Goal: Task Accomplishment & Management: Manage account settings

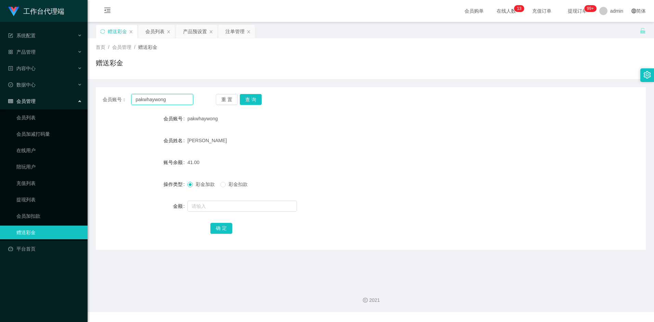
click at [177, 103] on input "pakwhaywong" at bounding box center [162, 99] width 62 height 11
paste input "shiguanghua"
click at [249, 96] on button "查 询" at bounding box center [251, 99] width 22 height 11
click at [275, 62] on div "赠送彩金" at bounding box center [371, 66] width 550 height 16
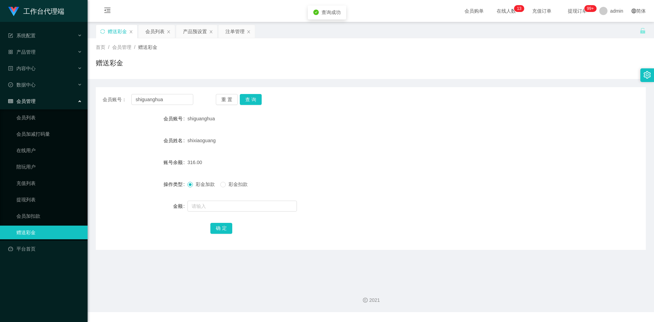
click at [273, 77] on div "首页 / 会员管理 / 赠送彩金 / 赠送彩金" at bounding box center [371, 58] width 566 height 41
click at [274, 75] on div "首页 / 会员管理 / 赠送彩金 / 赠送彩金" at bounding box center [371, 58] width 566 height 41
click at [272, 67] on div "赠送彩金" at bounding box center [371, 66] width 550 height 16
click at [172, 102] on input "shiguanghua" at bounding box center [162, 99] width 62 height 11
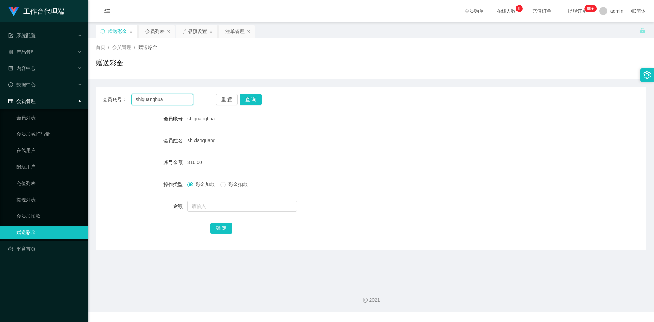
paste input "pakwhaywong"
type input "pakwhaywong"
click at [259, 97] on button "查 询" at bounding box center [251, 99] width 22 height 11
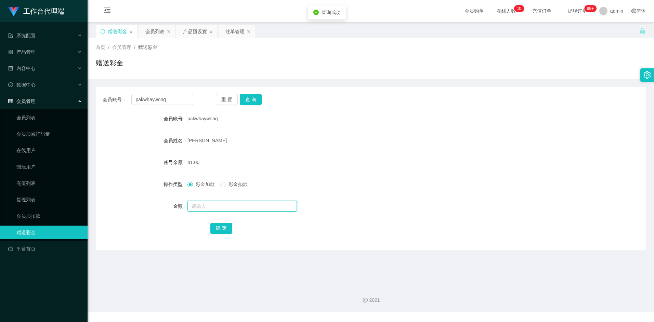
click at [206, 206] on input "text" at bounding box center [241, 206] width 109 height 11
type input "8"
click at [223, 226] on button "确 定" at bounding box center [221, 228] width 22 height 11
click at [418, 167] on div "49.00" at bounding box center [347, 163] width 321 height 14
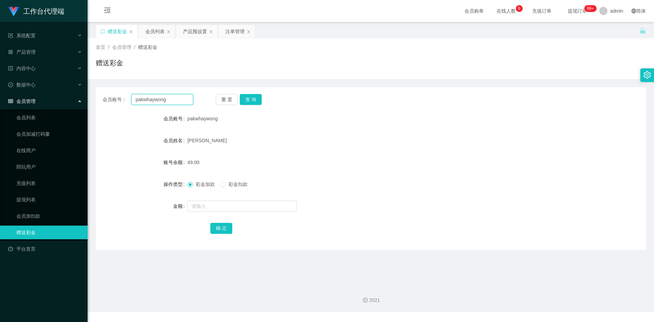
click at [172, 102] on input "pakwhaywong" at bounding box center [162, 99] width 62 height 11
paste input "shiguanghua"
type input "shiguanghua"
click at [247, 100] on button "查 询" at bounding box center [251, 99] width 22 height 11
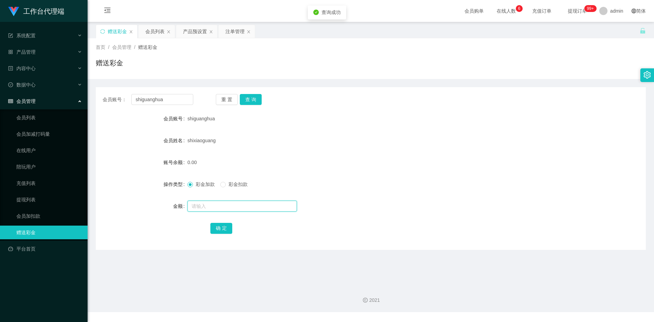
click at [210, 207] on input "text" at bounding box center [241, 206] width 109 height 11
type input "8"
click at [221, 230] on button "确 定" at bounding box center [221, 228] width 22 height 11
drag, startPoint x: 402, startPoint y: 177, endPoint x: 530, endPoint y: 90, distance: 155.1
click at [406, 176] on form "会员账号 shiguanghua 会员姓名 shixiaoguang 账号余额 8.00 操作类型 彩金加款 彩金扣款 金额 确 定" at bounding box center [371, 173] width 550 height 123
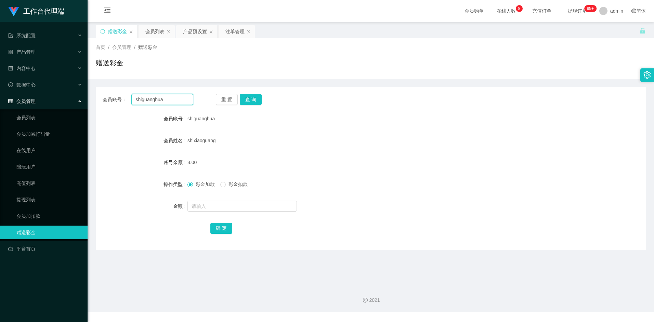
click at [173, 100] on input "shiguanghua" at bounding box center [162, 99] width 62 height 11
click at [254, 96] on button "查 询" at bounding box center [251, 99] width 22 height 11
click at [211, 205] on input "text" at bounding box center [241, 206] width 109 height 11
type input "8"
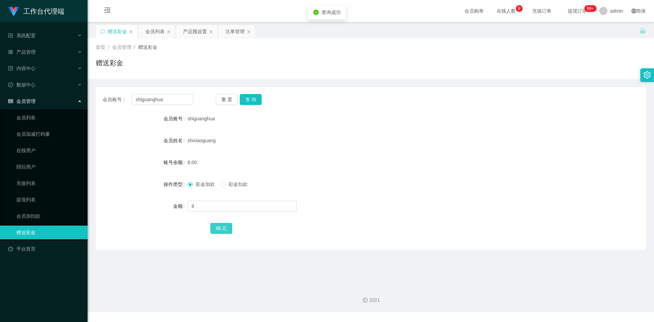
click at [217, 233] on button "确 定" at bounding box center [221, 228] width 22 height 11
click at [171, 99] on input "shiguanghua" at bounding box center [162, 99] width 62 height 11
paste input "pakwhaywong"
type input "pakwhaywong"
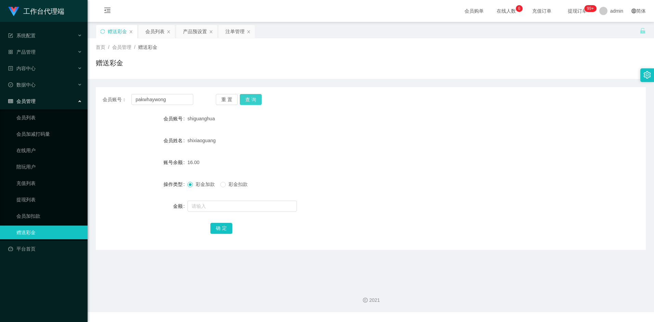
click at [251, 99] on button "查 询" at bounding box center [251, 99] width 22 height 11
click at [210, 208] on input "text" at bounding box center [241, 206] width 109 height 11
type input "8"
click at [225, 225] on button "确 定" at bounding box center [221, 228] width 22 height 11
click at [360, 172] on form "会员账号 pakwhaywong 会员姓名 wong pak whay 账号余额 8.00 操作类型 彩金加款 彩金扣款 金额 确 定" at bounding box center [371, 173] width 550 height 123
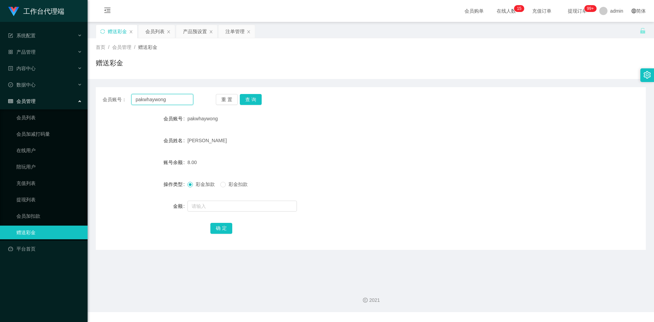
click at [172, 97] on input "pakwhaywong" at bounding box center [162, 99] width 62 height 11
paste input "pakwhaywong"
type input "pakwhaywongpakwhaywong"
drag, startPoint x: 190, startPoint y: 101, endPoint x: 82, endPoint y: 100, distance: 107.7
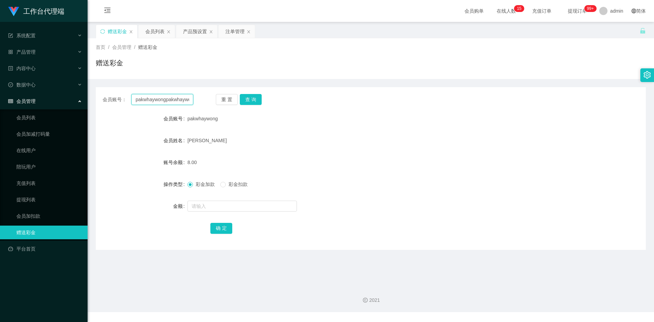
click at [84, 100] on section "工作台代理端 系统配置 产品管理 产品列表 产品预设置 开奖记录 注单管理 即时注单 内容中心 数据中心 会员管理 会员列表 会员加减打码量 在线用户 陪玩用…" at bounding box center [327, 156] width 654 height 312
paste input "pakwhaywong"
type input "pakwhaywong"
click at [246, 100] on button "查 询" at bounding box center [251, 99] width 22 height 11
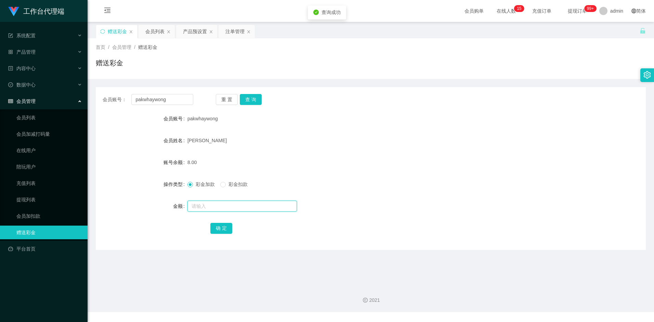
click at [206, 203] on input "text" at bounding box center [241, 206] width 109 height 11
type input "8"
click at [223, 230] on button "确 定" at bounding box center [221, 228] width 22 height 11
click at [474, 128] on form "会员账号 pakwhaywong 会员姓名 wong pak whay 账号余额 16.00 操作类型 彩金加款 彩金扣款 金额 确 定" at bounding box center [371, 173] width 550 height 123
click at [172, 99] on input "pakwhaywong" at bounding box center [162, 99] width 62 height 11
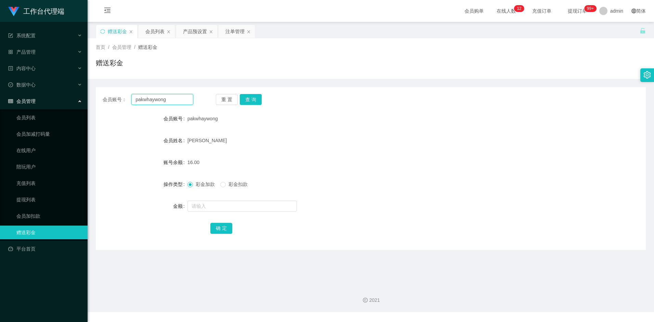
click at [172, 99] on input "pakwhaywong" at bounding box center [162, 99] width 62 height 11
paste input "shiguanghua"
type input "shiguanghua"
click at [251, 98] on button "查 询" at bounding box center [251, 99] width 22 height 11
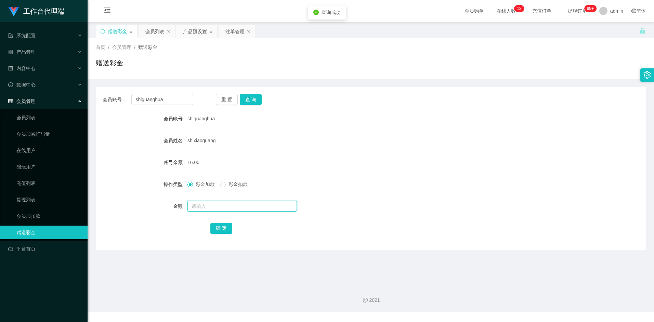
click at [200, 207] on input "text" at bounding box center [241, 206] width 109 height 11
type input "16"
drag, startPoint x: 221, startPoint y: 229, endPoint x: 231, endPoint y: 229, distance: 10.3
click at [221, 229] on button "确 定" at bounding box center [221, 228] width 22 height 11
click at [470, 213] on form "会员账号 shiguanghua 会员姓名 shixiaoguang 账号余额 32.00 操作类型 彩金加款 彩金扣款 金额 确 定" at bounding box center [371, 173] width 550 height 123
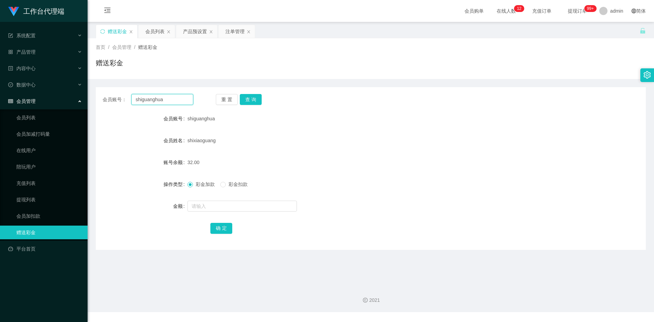
click at [177, 99] on input "shiguanghua" at bounding box center [162, 99] width 62 height 11
paste input "pakwhaywong"
type input "pakwhaywong"
click at [255, 99] on button "查 询" at bounding box center [251, 99] width 22 height 11
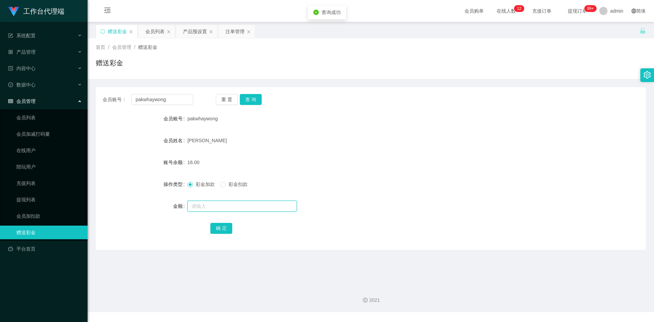
click at [209, 208] on input "text" at bounding box center [241, 206] width 109 height 11
type input "8"
click at [223, 222] on div "确 定" at bounding box center [370, 228] width 321 height 14
click at [223, 230] on button "确 定" at bounding box center [221, 228] width 22 height 11
drag, startPoint x: 445, startPoint y: 119, endPoint x: 627, endPoint y: 36, distance: 200.7
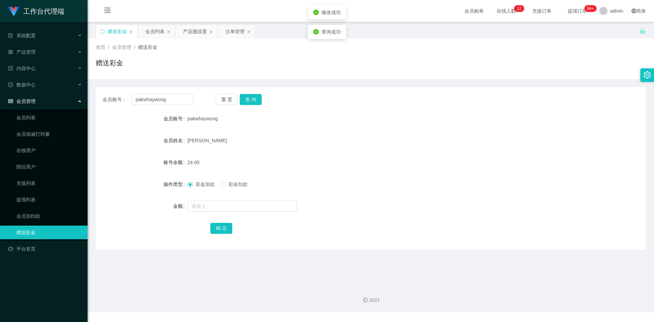
click at [472, 109] on div "会员账号： pakwhaywong 重 置 查 询 会员账号 pakwhaywong 会员姓名 wong pak whay 账号余额 24.00 操作类型 彩…" at bounding box center [371, 168] width 550 height 163
click at [175, 97] on input "pakwhaywong" at bounding box center [162, 99] width 62 height 11
paste input "97288784"
type input "97288784"
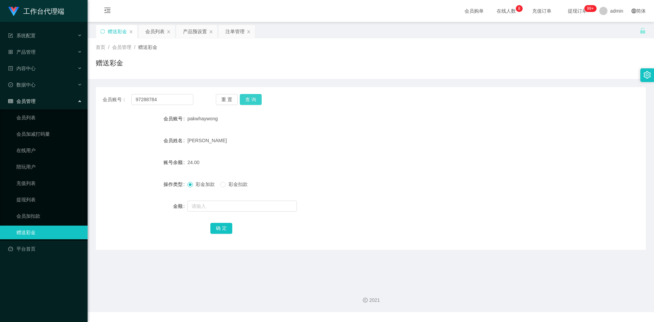
click at [254, 97] on button "查 询" at bounding box center [251, 99] width 22 height 11
click at [209, 203] on input "text" at bounding box center [241, 206] width 109 height 11
type input "16"
click at [218, 225] on button "确 定" at bounding box center [221, 228] width 22 height 11
click at [382, 178] on div "彩金加款 彩金扣款" at bounding box center [347, 185] width 321 height 14
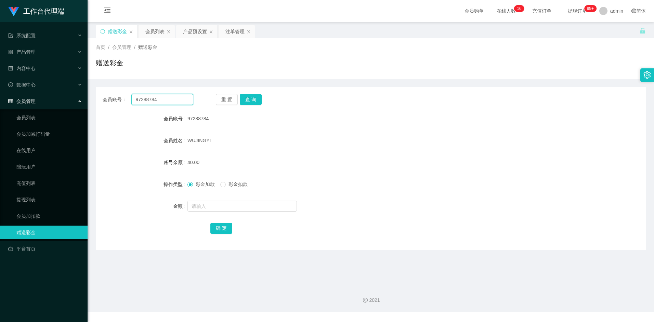
click at [167, 97] on input "97288784" at bounding box center [162, 99] width 62 height 11
paste input "pakwhaywong"
type input "pakwhaywong"
click at [250, 99] on button "查 询" at bounding box center [251, 99] width 22 height 11
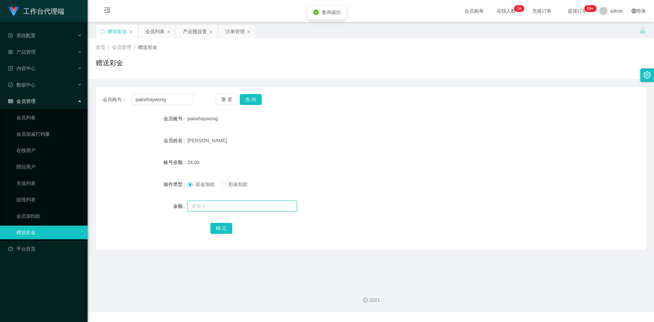
click at [207, 207] on input "text" at bounding box center [241, 206] width 109 height 11
type input "8"
click at [224, 225] on button "确 定" at bounding box center [221, 228] width 22 height 11
click at [173, 102] on input "pakwhaywong" at bounding box center [162, 99] width 62 height 11
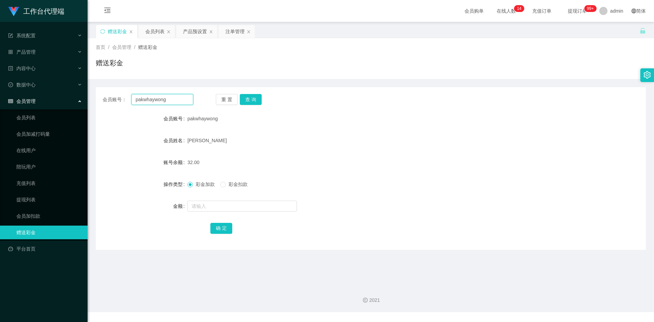
paste input "shiguanghua"
type input "shiguanghua"
click at [250, 98] on button "查 询" at bounding box center [251, 99] width 22 height 11
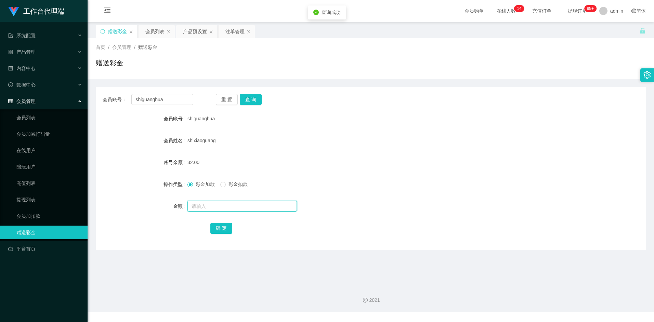
click at [208, 208] on input "text" at bounding box center [241, 206] width 109 height 11
type input "8"
click at [220, 228] on button "确 定" at bounding box center [221, 228] width 22 height 11
click at [419, 212] on div at bounding box center [347, 206] width 321 height 14
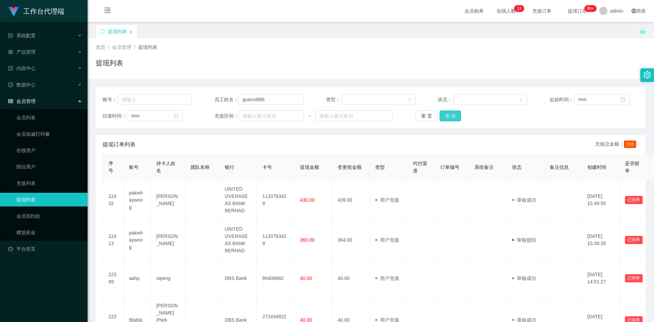
click at [456, 119] on button "查 询" at bounding box center [451, 115] width 22 height 11
click at [453, 114] on button "查 询" at bounding box center [451, 115] width 22 height 11
click at [456, 117] on button "查 询" at bounding box center [451, 115] width 22 height 11
click at [450, 115] on button "查 询" at bounding box center [451, 115] width 22 height 11
click at [451, 114] on button "查 询" at bounding box center [451, 115] width 22 height 11
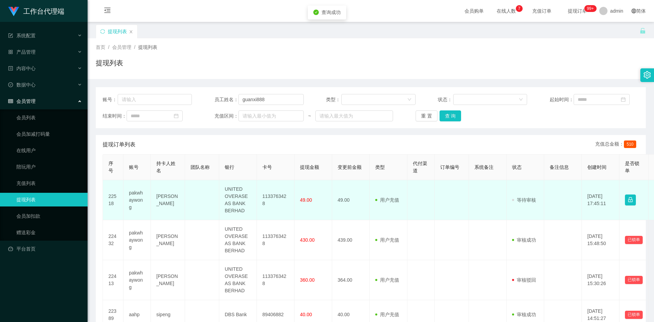
click at [134, 200] on td "pakwhaywong" at bounding box center [136, 200] width 27 height 40
copy td "pakwhaywong"
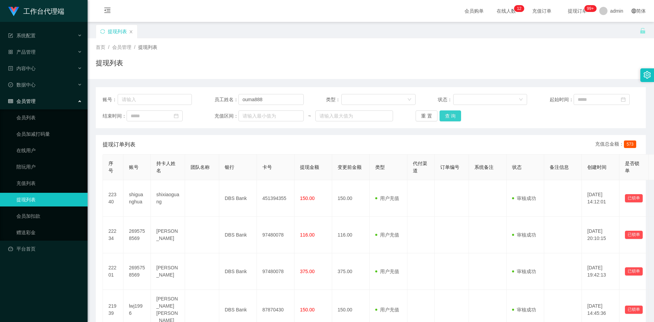
click at [451, 115] on button "查 询" at bounding box center [451, 115] width 22 height 11
click at [448, 116] on button "查 询" at bounding box center [451, 115] width 22 height 11
click at [445, 119] on button "查 询" at bounding box center [451, 115] width 22 height 11
click at [451, 114] on button "查 询" at bounding box center [451, 115] width 22 height 11
click at [456, 113] on button "查 询" at bounding box center [451, 115] width 22 height 11
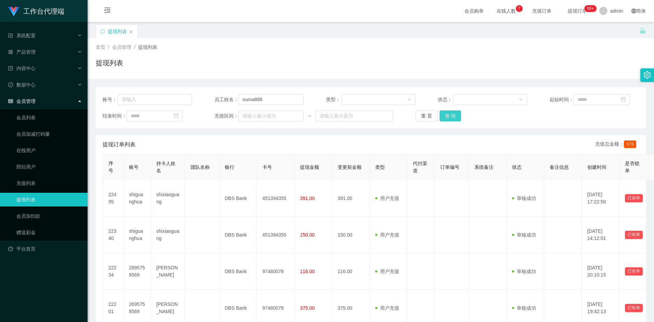
click at [458, 118] on button "查 询" at bounding box center [451, 115] width 22 height 11
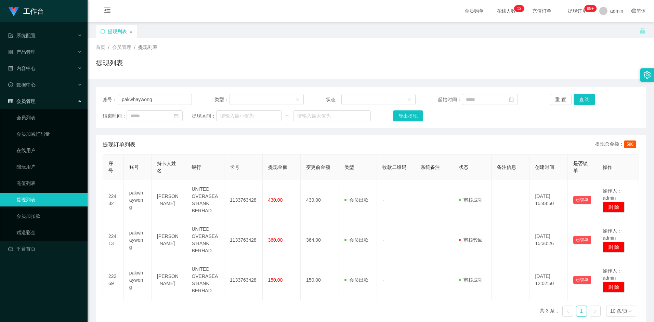
click at [346, 147] on div "提现订单列表 提现总金额： 580" at bounding box center [371, 144] width 536 height 19
click at [163, 99] on input "pakwhaywong" at bounding box center [155, 99] width 74 height 11
paste input "shiguanghua"
click at [588, 99] on button "查 询" at bounding box center [585, 99] width 22 height 11
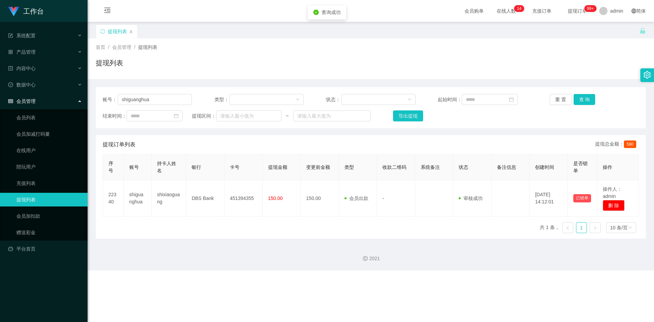
click at [503, 143] on div "提现订单列表 提现总金额： 580" at bounding box center [371, 144] width 536 height 19
click at [585, 100] on button "查 询" at bounding box center [585, 99] width 22 height 11
click at [520, 135] on div "提现订单列表 提现总金额： 580" at bounding box center [371, 144] width 536 height 19
click at [249, 64] on div "提现列表" at bounding box center [371, 66] width 550 height 16
click at [162, 99] on input "shiguanghua" at bounding box center [155, 99] width 74 height 11
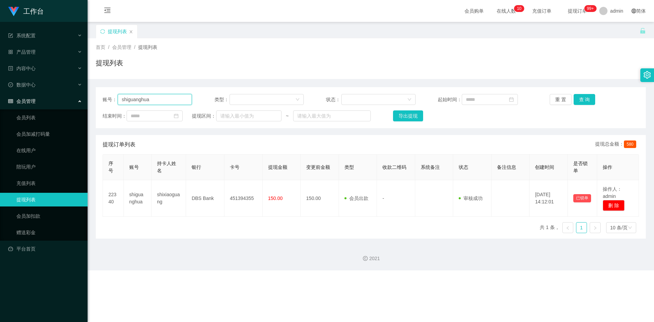
click at [162, 99] on input "shiguanghua" at bounding box center [155, 99] width 74 height 11
paste input "pakwhaywong"
click at [582, 99] on button "查 询" at bounding box center [585, 99] width 22 height 11
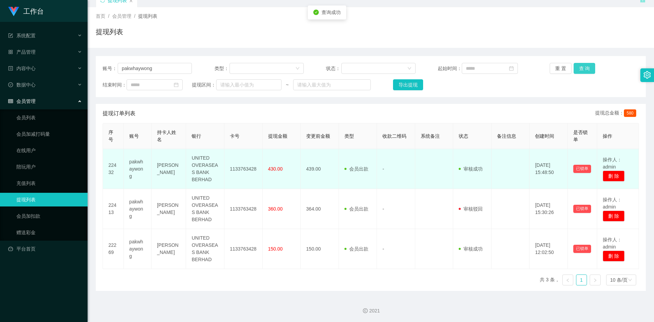
scroll to position [32, 0]
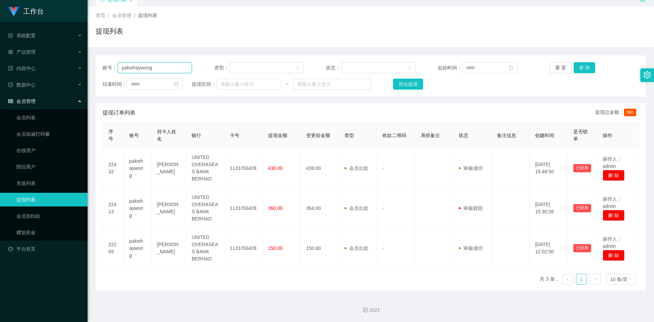
click at [163, 69] on input "pakwhaywong" at bounding box center [155, 67] width 74 height 11
paste input "shiguanghua"
click at [591, 67] on button "查 询" at bounding box center [585, 67] width 22 height 11
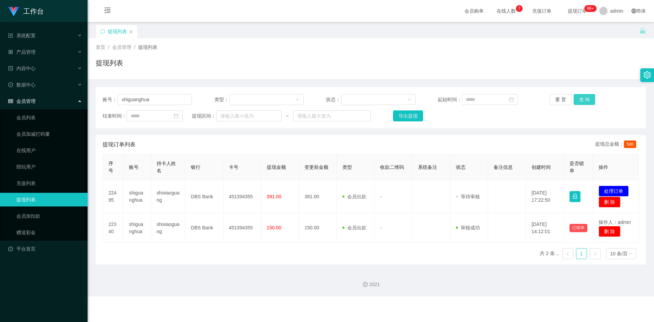
scroll to position [0, 0]
click at [589, 101] on button "查 询" at bounding box center [585, 99] width 22 height 11
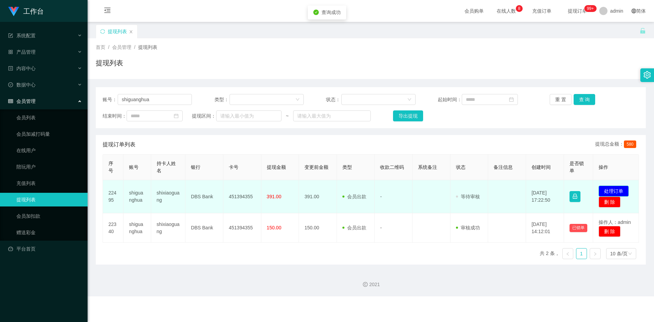
click at [612, 188] on button "处理订单" at bounding box center [614, 191] width 30 height 11
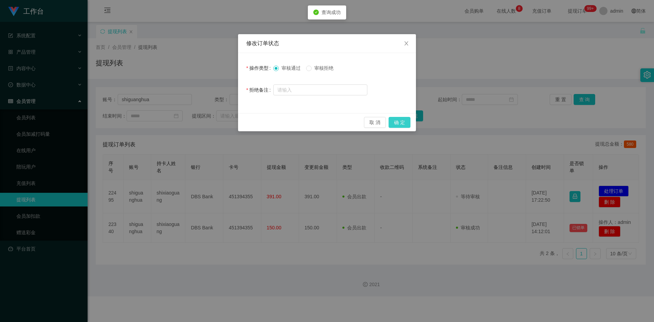
click at [397, 123] on button "确 定" at bounding box center [400, 122] width 22 height 11
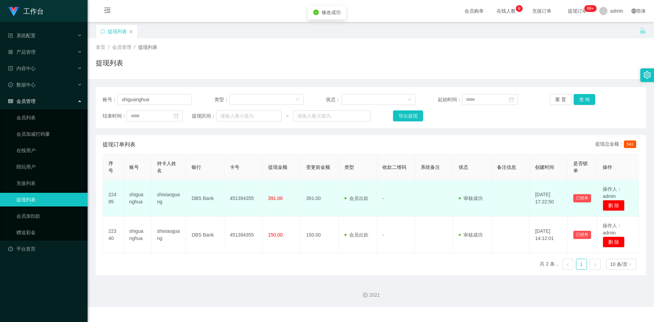
click at [236, 198] on td "451394355" at bounding box center [243, 198] width 38 height 37
copy td "451394355"
click at [248, 198] on td "451394355" at bounding box center [243, 198] width 38 height 37
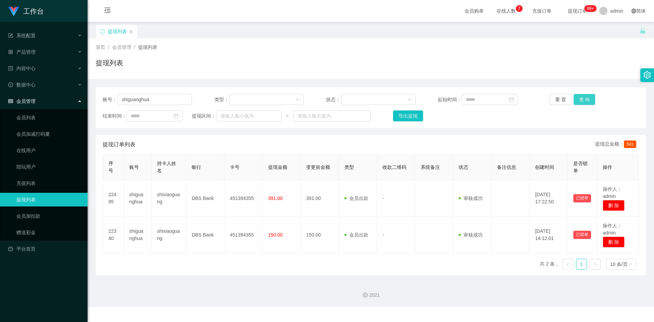
click at [579, 100] on button "查 询" at bounding box center [585, 99] width 22 height 11
click at [221, 80] on div "账号： shiguanghua 类型： 状态： 起始时间： 重 置 查 询 结束时间： 提现区间： ~ 导出提现 提现订单列表 提现总金额： 541 序号 账…" at bounding box center [371, 177] width 550 height 196
click at [171, 103] on input "shiguanghua" at bounding box center [155, 99] width 74 height 11
click at [171, 102] on input "shiguanghua" at bounding box center [155, 99] width 74 height 11
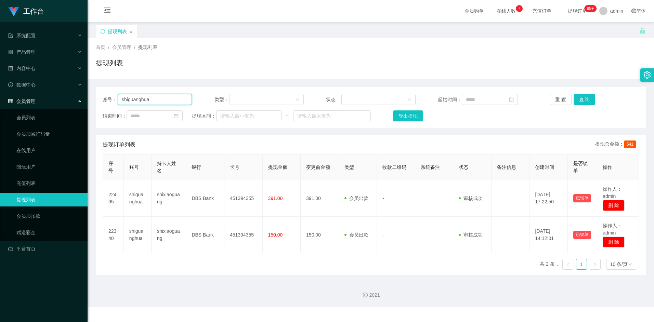
click at [171, 102] on input "shiguanghua" at bounding box center [155, 99] width 74 height 11
paste input "pakwhaywong"
type input "pakwhaywong"
click at [587, 101] on button "查 询" at bounding box center [585, 99] width 22 height 11
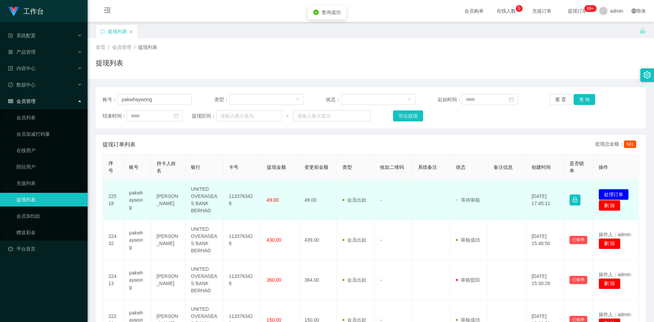
click at [601, 194] on button "处理订单" at bounding box center [614, 194] width 30 height 11
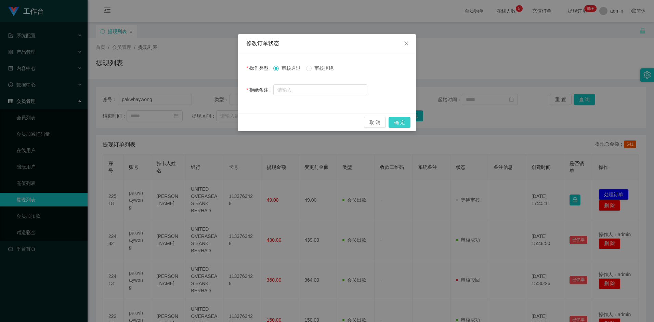
click at [394, 122] on button "确 定" at bounding box center [400, 122] width 22 height 11
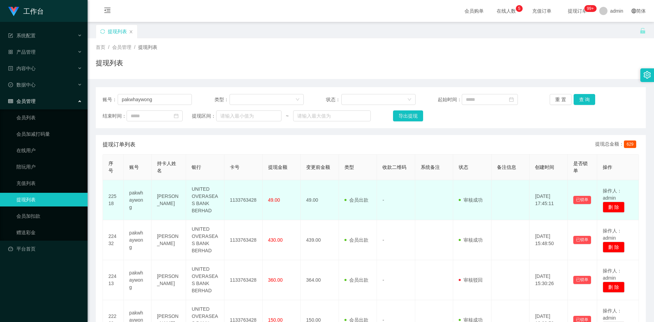
click at [247, 202] on td "1133763428" at bounding box center [243, 200] width 38 height 40
copy td "1133763428"
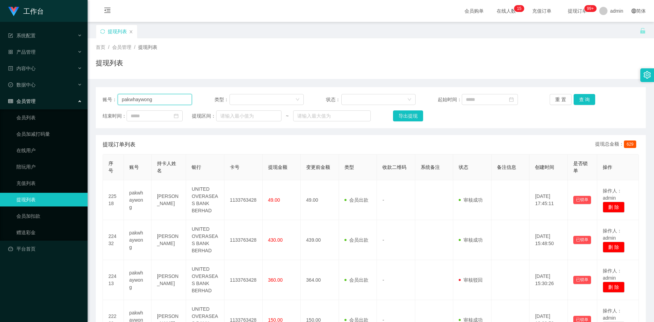
click at [175, 100] on input "pakwhaywong" at bounding box center [155, 99] width 74 height 11
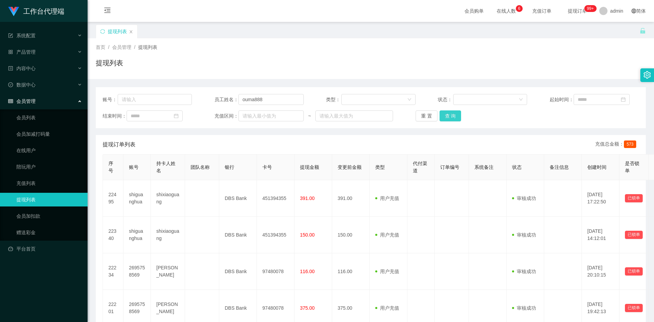
click at [453, 118] on button "查 询" at bounding box center [451, 115] width 22 height 11
click at [346, 130] on div "账号： 员工姓名： ouma888 类型： 状态： 起始时间： 结束时间： 充值区间： ~ 重 置 查 询 提现订单列表 充值总金额： 573 序号 账号 持…" at bounding box center [371, 327] width 550 height 481
click at [456, 120] on button "查 询" at bounding box center [451, 115] width 22 height 11
click at [453, 115] on button "查 询" at bounding box center [451, 115] width 22 height 11
click at [470, 136] on div "提现订单列表 充值总金额： 573" at bounding box center [371, 144] width 536 height 19
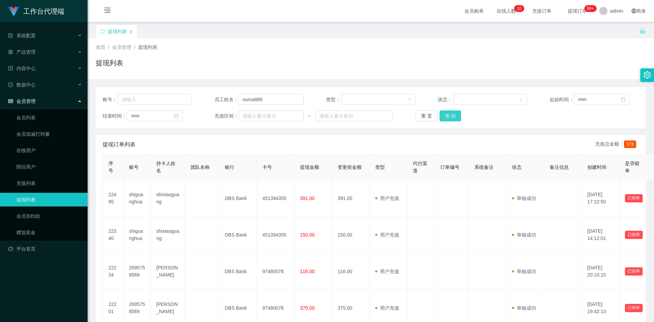
click at [450, 115] on button "查 询" at bounding box center [451, 115] width 22 height 11
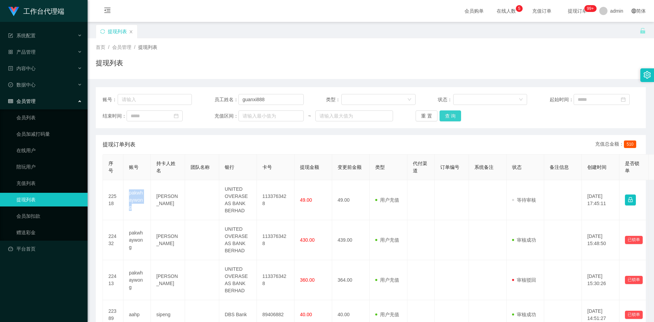
click at [457, 119] on button "查 询" at bounding box center [451, 115] width 22 height 11
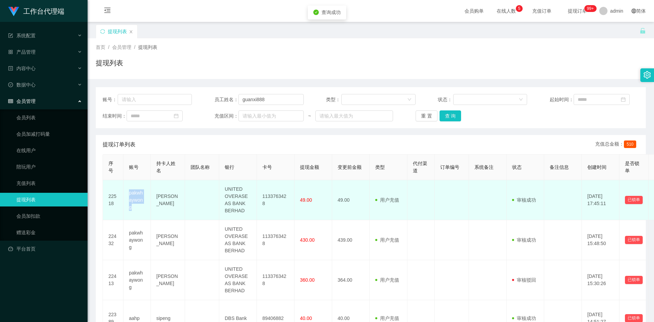
click at [139, 194] on td "pakwhaywong" at bounding box center [136, 200] width 27 height 40
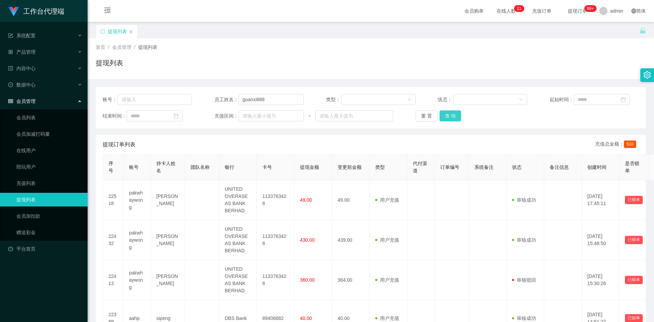
click at [454, 118] on button "查 询" at bounding box center [451, 115] width 22 height 11
click at [455, 116] on button "查 询" at bounding box center [451, 115] width 22 height 11
click at [453, 115] on button "查 询" at bounding box center [451, 115] width 22 height 11
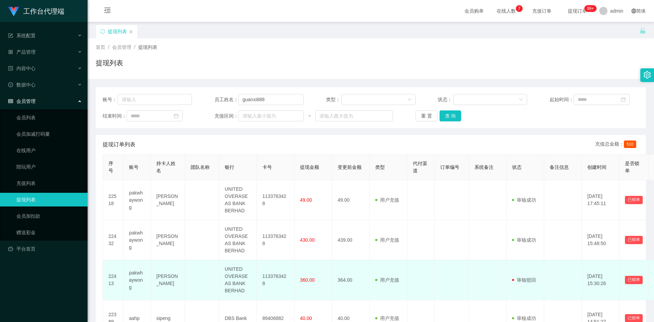
click at [121, 298] on td "22413" at bounding box center [113, 280] width 21 height 40
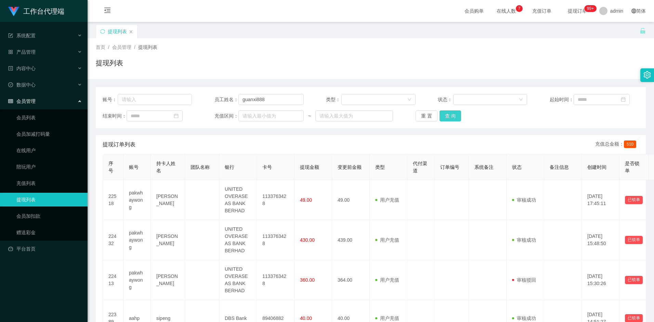
click at [445, 115] on button "查 询" at bounding box center [451, 115] width 22 height 11
click at [341, 139] on div "提现订单列表 充值总金额： 510" at bounding box center [371, 144] width 536 height 19
click at [449, 118] on button "查 询" at bounding box center [451, 115] width 22 height 11
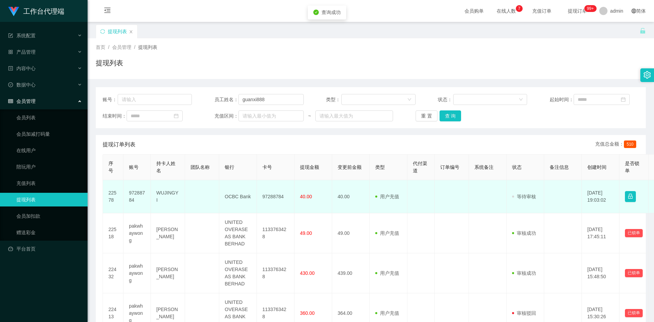
click at [136, 193] on td "97288784" at bounding box center [136, 196] width 27 height 33
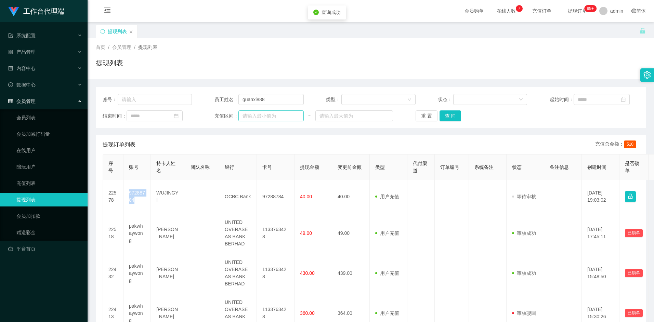
copy td "97288784"
click at [451, 118] on button "查 询" at bounding box center [451, 115] width 22 height 11
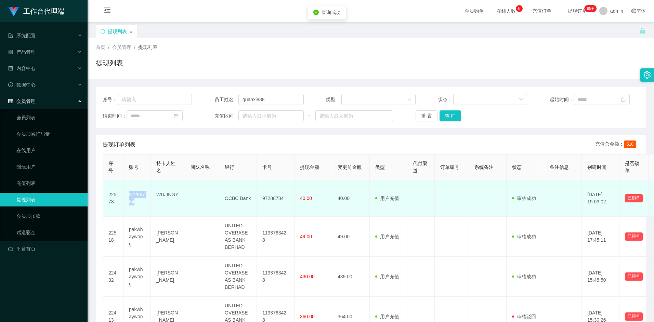
click at [145, 198] on td "97288784" at bounding box center [136, 198] width 27 height 37
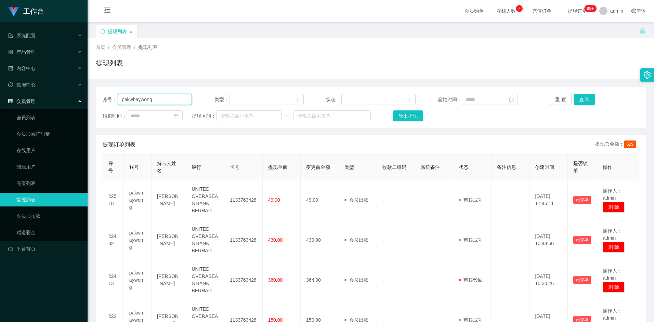
click at [171, 100] on input "pakwhaywong" at bounding box center [155, 99] width 74 height 11
paste input "97288784"
type input "97288784"
click at [582, 100] on button "查 询" at bounding box center [585, 99] width 22 height 11
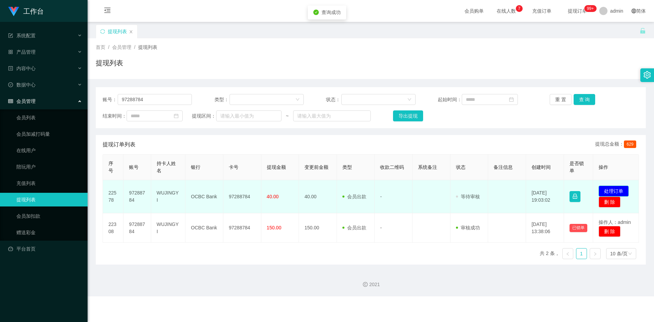
click at [610, 190] on button "处理订单" at bounding box center [614, 191] width 30 height 11
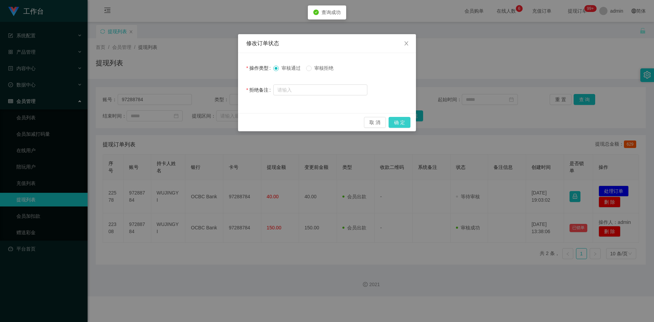
click at [404, 123] on button "确 定" at bounding box center [400, 122] width 22 height 11
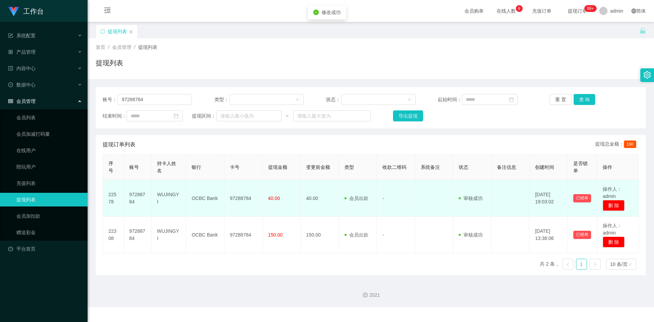
click at [240, 197] on td "97288784" at bounding box center [243, 198] width 38 height 37
drag, startPoint x: 240, startPoint y: 197, endPoint x: 256, endPoint y: 217, distance: 25.3
click at [252, 210] on td "97288784" at bounding box center [243, 198] width 38 height 37
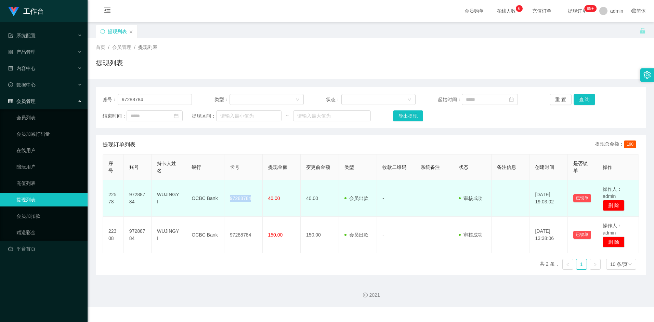
copy td "97288784"
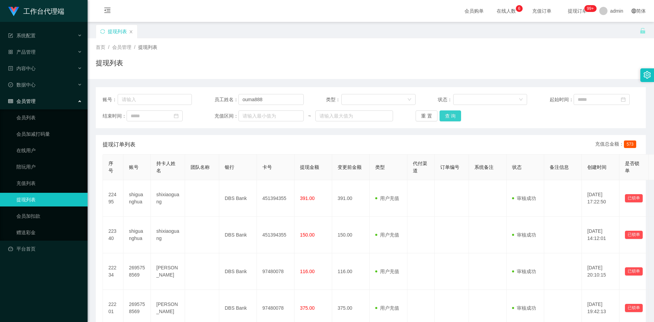
click at [450, 119] on button "查 询" at bounding box center [451, 115] width 22 height 11
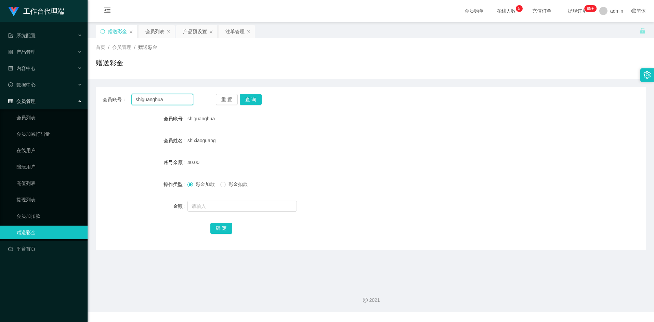
click at [171, 103] on input "shiguanghua" at bounding box center [162, 99] width 62 height 11
click at [258, 102] on button "查 询" at bounding box center [251, 99] width 22 height 11
click at [261, 99] on button "查 询" at bounding box center [251, 99] width 22 height 11
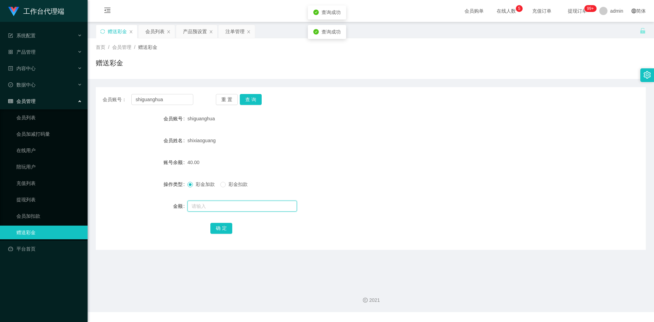
click at [204, 205] on input "text" at bounding box center [241, 206] width 109 height 11
type input "8"
click at [225, 231] on button "确 定" at bounding box center [221, 228] width 22 height 11
click at [392, 153] on form "会员账号 shiguanghua 会员姓名 shixiaoguang 账号余额 48.00 操作类型 彩金加款 彩金扣款 金额 确 定" at bounding box center [371, 173] width 550 height 123
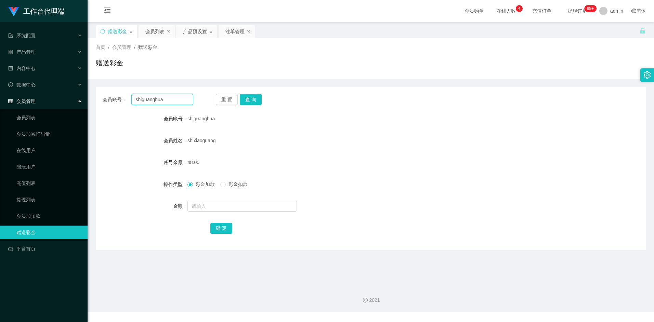
click at [172, 99] on input "shiguanghua" at bounding box center [162, 99] width 62 height 11
paste input "pakwhaywong"
type input "pakwhaywong"
click at [252, 101] on button "查 询" at bounding box center [251, 99] width 22 height 11
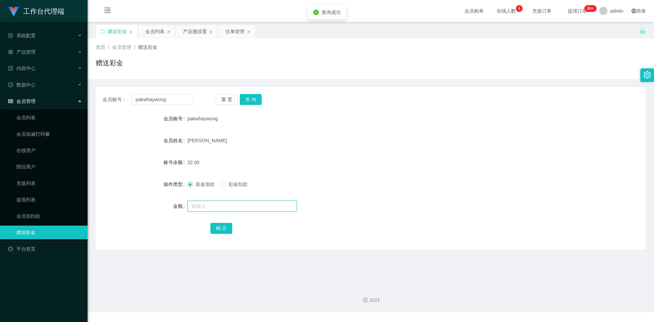
click at [206, 209] on input "text" at bounding box center [241, 206] width 109 height 11
type input "8"
click at [220, 226] on button "确 定" at bounding box center [221, 228] width 22 height 11
click at [390, 141] on div "[PERSON_NAME]" at bounding box center [347, 141] width 321 height 14
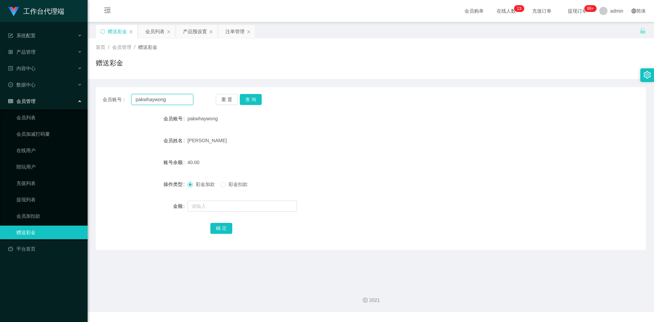
click at [174, 100] on input "pakwhaywong" at bounding box center [162, 99] width 62 height 11
paste input "97288784"
type input "97288784"
click at [256, 103] on button "查 询" at bounding box center [251, 99] width 22 height 11
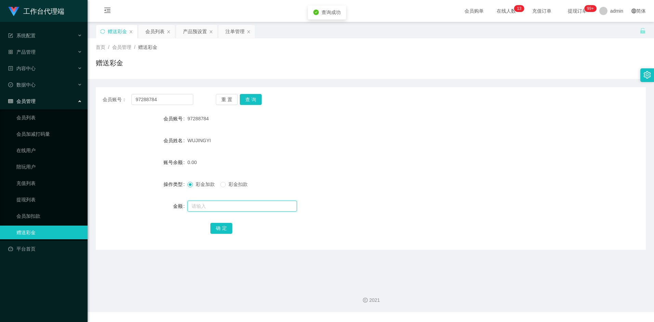
click at [202, 205] on input "text" at bounding box center [241, 206] width 109 height 11
type input "300"
click at [218, 227] on button "确 定" at bounding box center [221, 228] width 22 height 11
click at [381, 122] on div "97288784" at bounding box center [347, 119] width 321 height 14
click at [166, 98] on input "97288784" at bounding box center [162, 99] width 62 height 11
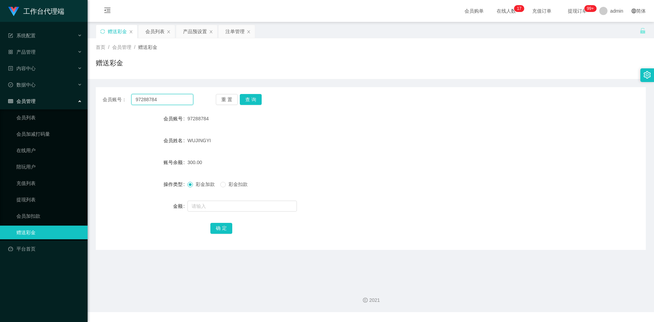
click at [166, 98] on input "97288784" at bounding box center [162, 99] width 62 height 11
click at [251, 99] on button "查 询" at bounding box center [251, 99] width 22 height 11
click at [202, 205] on input "text" at bounding box center [241, 206] width 109 height 11
type input "16"
click at [222, 227] on button "确 定" at bounding box center [221, 228] width 22 height 11
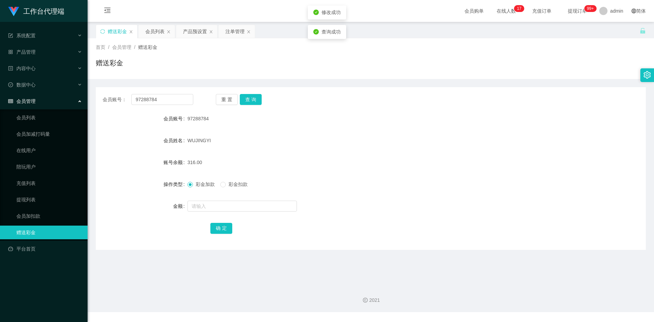
click at [360, 218] on form "会员账号 97288784 会员姓名 WUJINGYI 账号余额 316.00 操作类型 彩金加款 彩金扣款 金额 确 定" at bounding box center [371, 173] width 550 height 123
click at [415, 75] on div "首页 / 会员管理 / 赠送彩金 / 赠送彩金" at bounding box center [371, 58] width 566 height 41
click at [164, 100] on input "97288784" at bounding box center [162, 99] width 62 height 11
paste input "pakwhaywong"
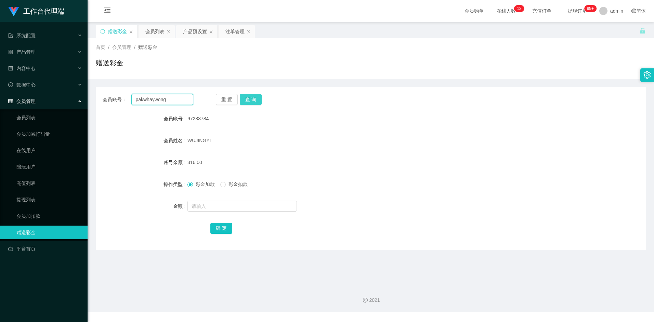
type input "pakwhaywong"
click at [250, 95] on button "查 询" at bounding box center [251, 99] width 22 height 11
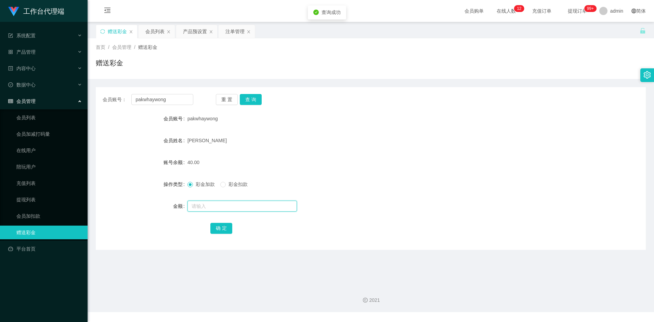
click at [210, 208] on input "text" at bounding box center [241, 206] width 109 height 11
type input "8"
click at [222, 223] on button "确 定" at bounding box center [221, 228] width 22 height 11
click at [423, 144] on div "[PERSON_NAME]" at bounding box center [347, 141] width 321 height 14
drag, startPoint x: 397, startPoint y: 184, endPoint x: 524, endPoint y: 5, distance: 219.5
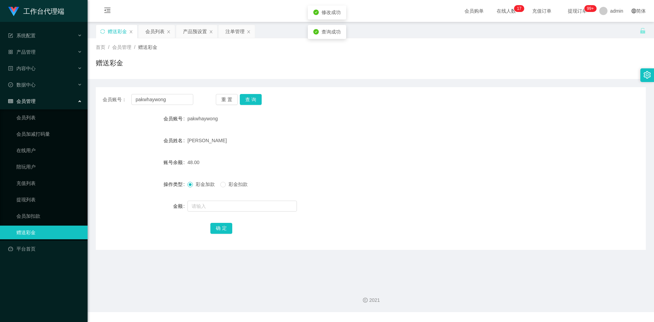
click at [400, 183] on div "彩金加款 彩金扣款" at bounding box center [347, 185] width 321 height 14
click at [172, 99] on input "pakwhaywong" at bounding box center [162, 99] width 62 height 11
paste input "shiguanghua"
type input "shiguanghua"
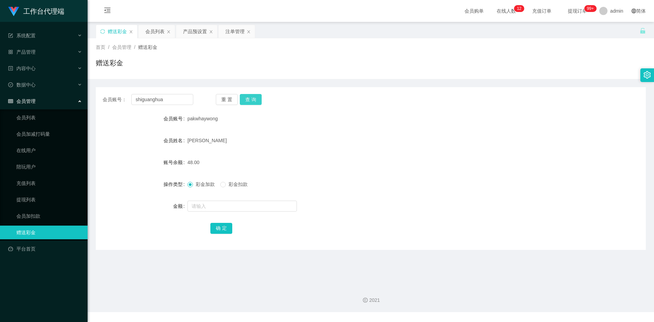
click at [258, 101] on button "查 询" at bounding box center [251, 99] width 22 height 11
click at [213, 207] on input "text" at bounding box center [241, 206] width 109 height 11
type input "8"
click at [224, 223] on button "确 定" at bounding box center [221, 228] width 22 height 11
click at [437, 145] on div "shixiaoguang" at bounding box center [347, 141] width 321 height 14
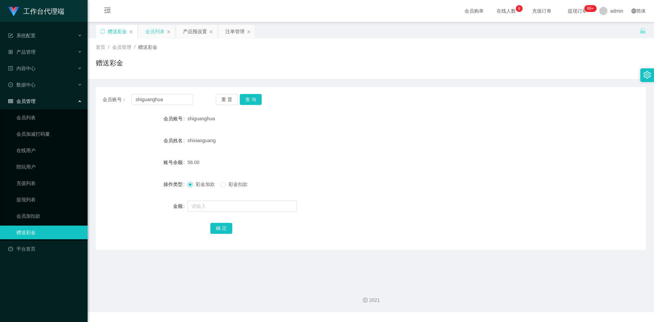
click at [157, 32] on div "会员列表" at bounding box center [154, 31] width 19 height 13
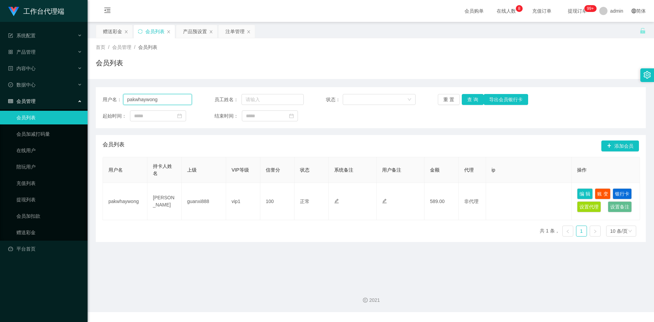
click at [171, 102] on input "pakwhaywong" at bounding box center [157, 99] width 69 height 11
paste input "97288784"
type input "97288784"
click at [475, 101] on button "查 询" at bounding box center [473, 99] width 22 height 11
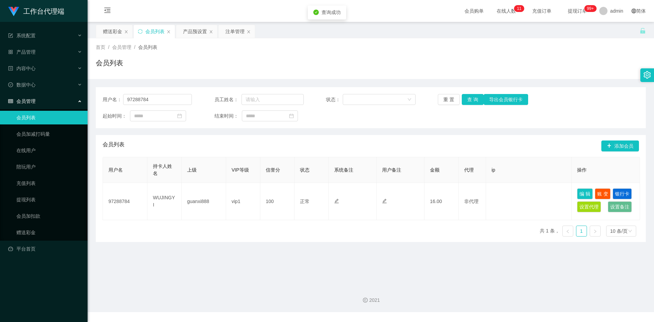
click at [386, 137] on div "会员列表 添加会员" at bounding box center [371, 146] width 536 height 22
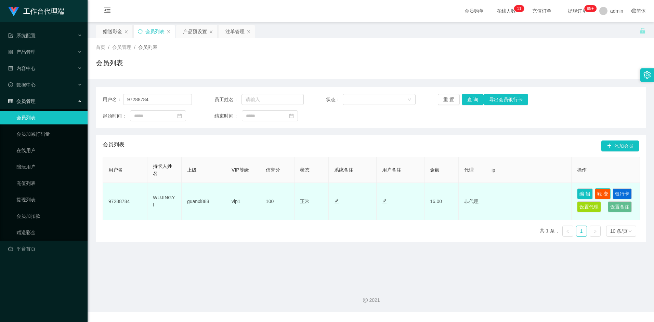
click at [603, 191] on button "账 变" at bounding box center [603, 193] width 16 height 11
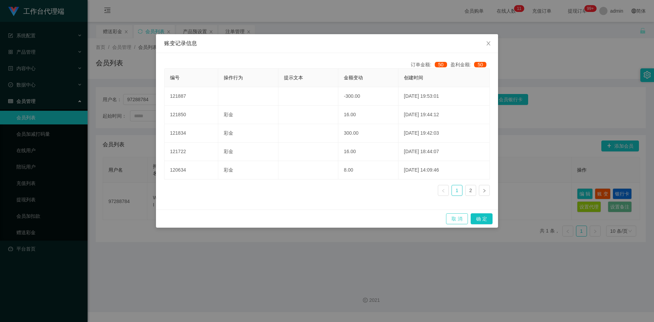
click at [457, 220] on button "取 消" at bounding box center [457, 218] width 22 height 11
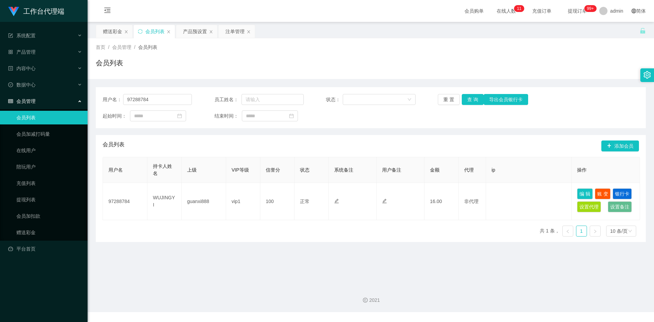
click at [301, 235] on div "用户名 持卡人姓名 上级 VIP等级 信誉分 状态 系统备注 用户备注 金额 代理 ip 操作 97288784 WUJINGYI guanxi888 vip…" at bounding box center [371, 199] width 536 height 85
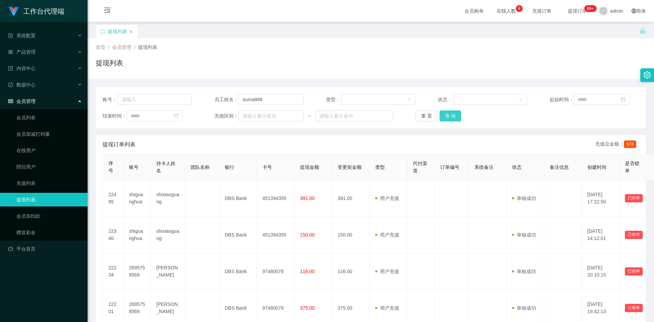
click at [456, 112] on button "查 询" at bounding box center [451, 115] width 22 height 11
click at [455, 116] on button "查 询" at bounding box center [451, 115] width 22 height 11
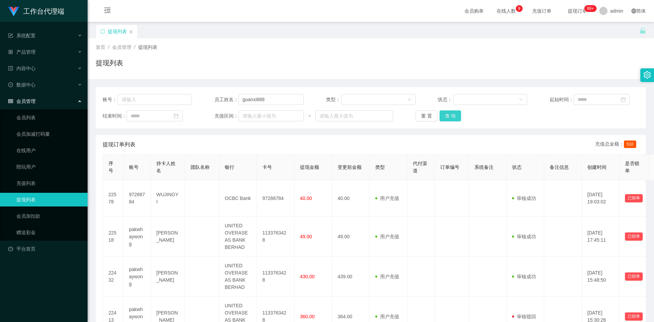
click at [445, 117] on button "查 询" at bounding box center [451, 115] width 22 height 11
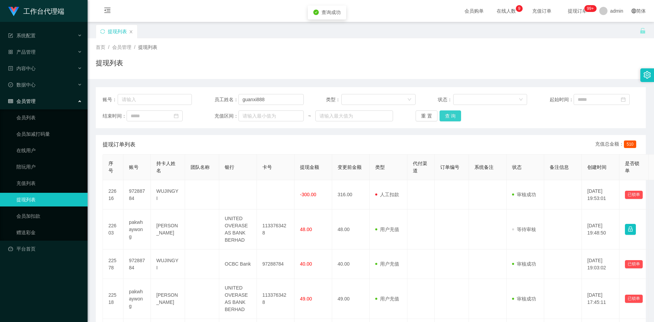
click at [447, 116] on button "查 询" at bounding box center [451, 115] width 22 height 11
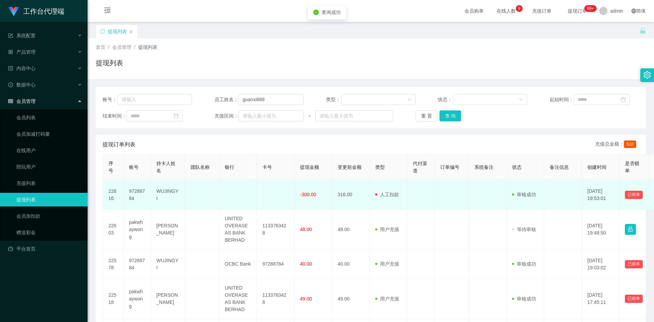
click at [164, 196] on td "WUJINGYI" at bounding box center [168, 194] width 34 height 29
click at [391, 198] on td "用户充值 人工扣款" at bounding box center [389, 194] width 38 height 29
click at [140, 192] on td "97288784" at bounding box center [136, 194] width 27 height 29
copy td "97288784"
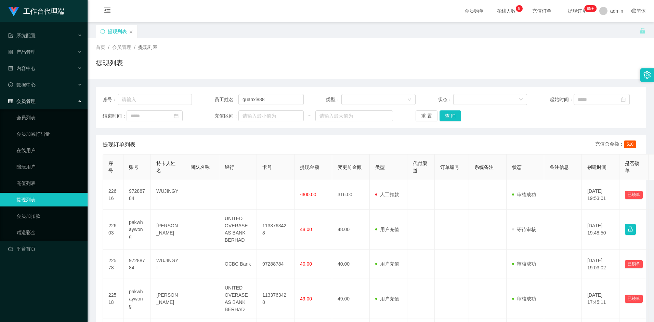
click at [202, 59] on div "提现列表" at bounding box center [371, 66] width 550 height 16
